Goal: Task Accomplishment & Management: Use online tool/utility

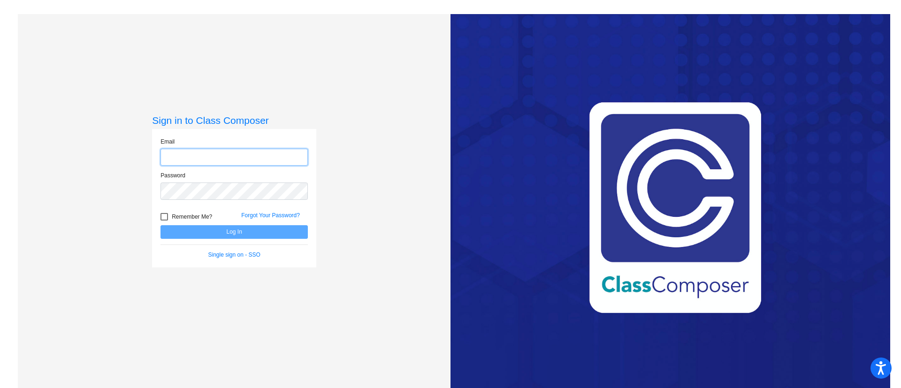
click at [278, 153] on input "email" at bounding box center [233, 157] width 147 height 17
type input "[EMAIL_ADDRESS][DOMAIN_NAME]"
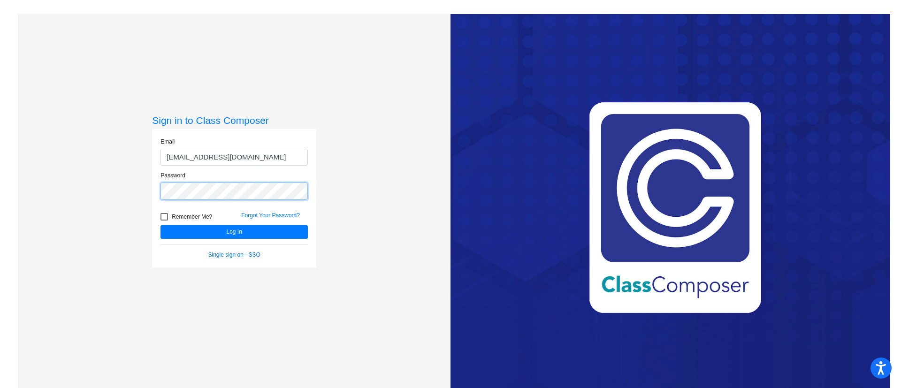
click at [160, 225] on button "Log In" at bounding box center [233, 232] width 147 height 14
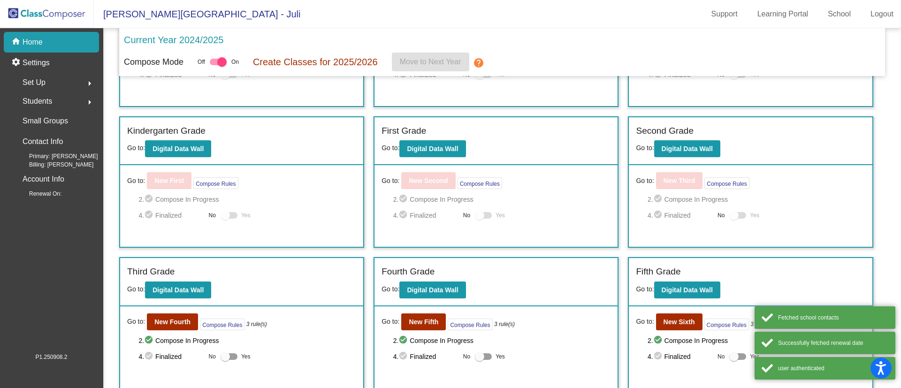
scroll to position [107, 0]
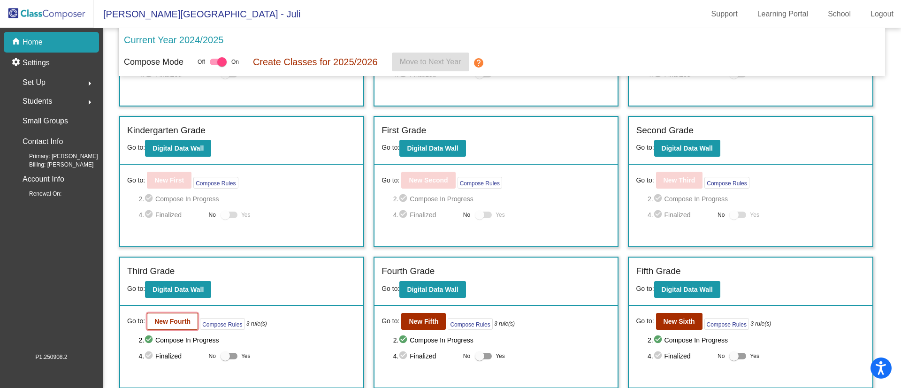
click at [186, 320] on b "New Fourth" at bounding box center [172, 322] width 36 height 8
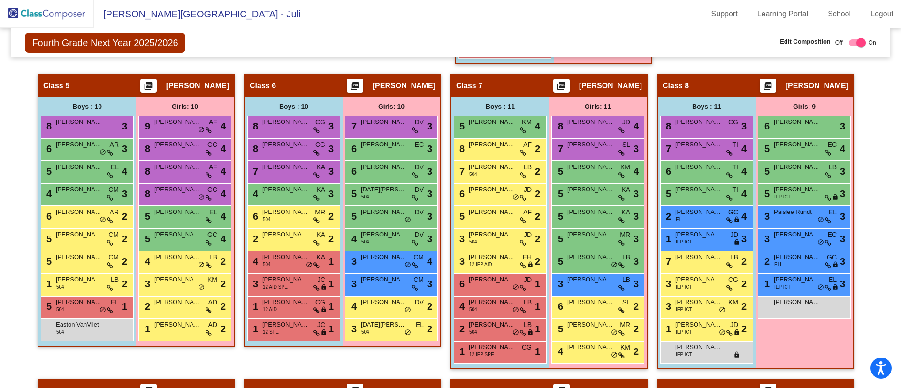
scroll to position [692, 0]
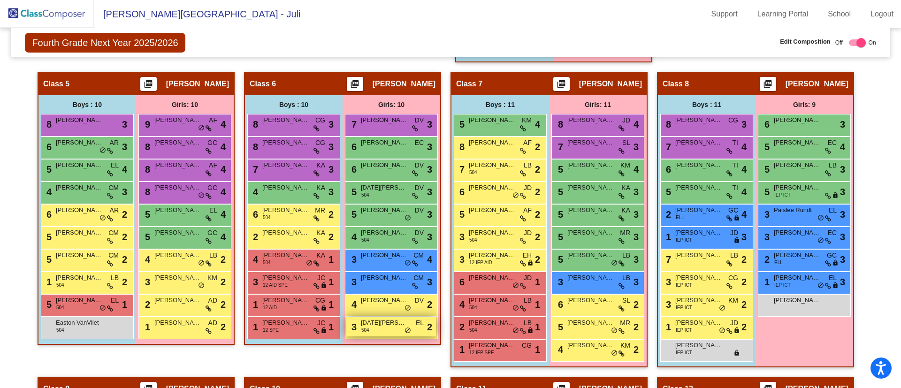
click at [387, 329] on div "3 [DATE][PERSON_NAME] 504 EL lock do_not_disturb_alt 2" at bounding box center [391, 326] width 90 height 19
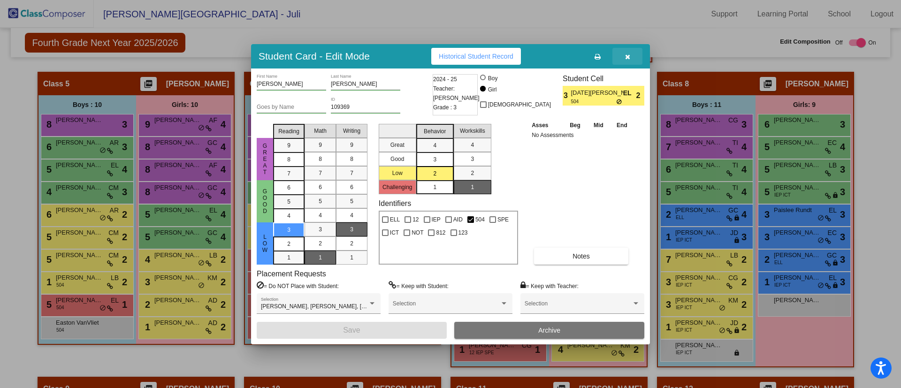
click at [629, 59] on icon "button" at bounding box center [627, 56] width 5 height 7
